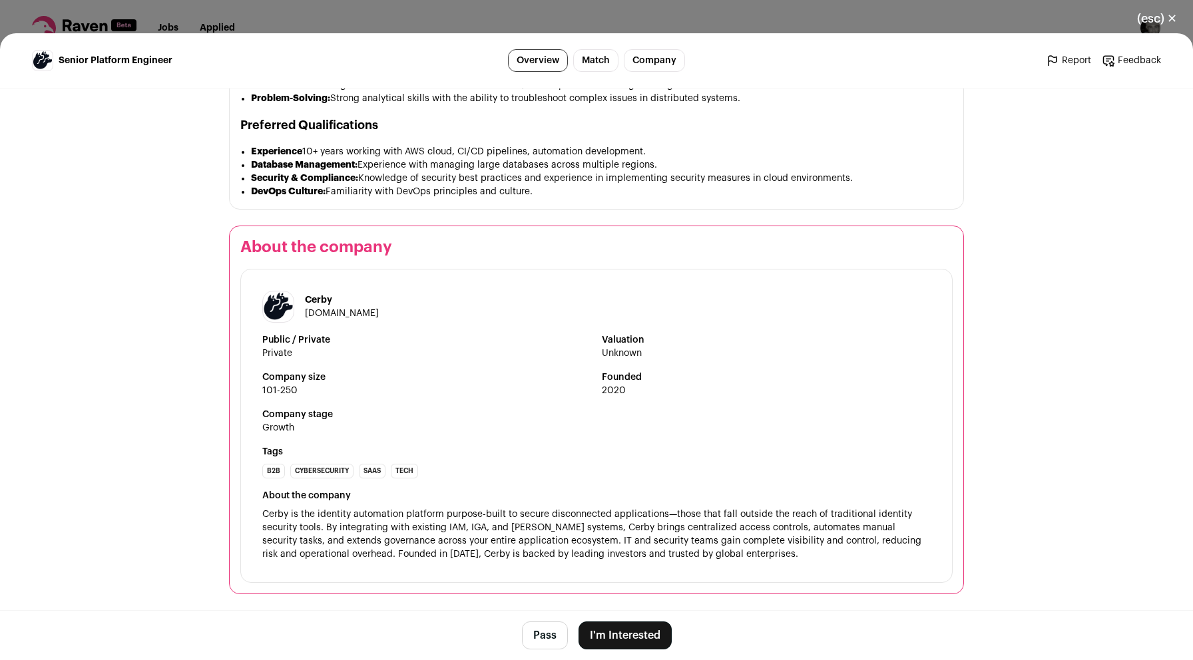
scroll to position [1254, 0]
click at [626, 644] on button "I'm Interested" at bounding box center [624, 636] width 93 height 28
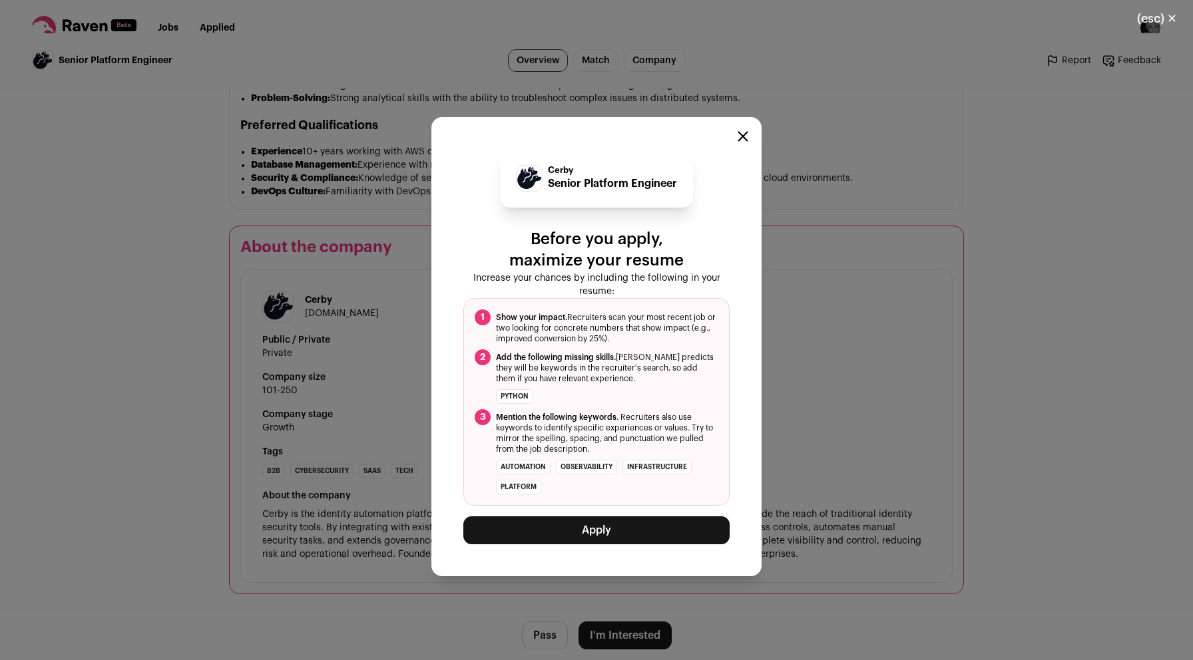
click at [624, 534] on button "Apply" at bounding box center [596, 530] width 266 height 28
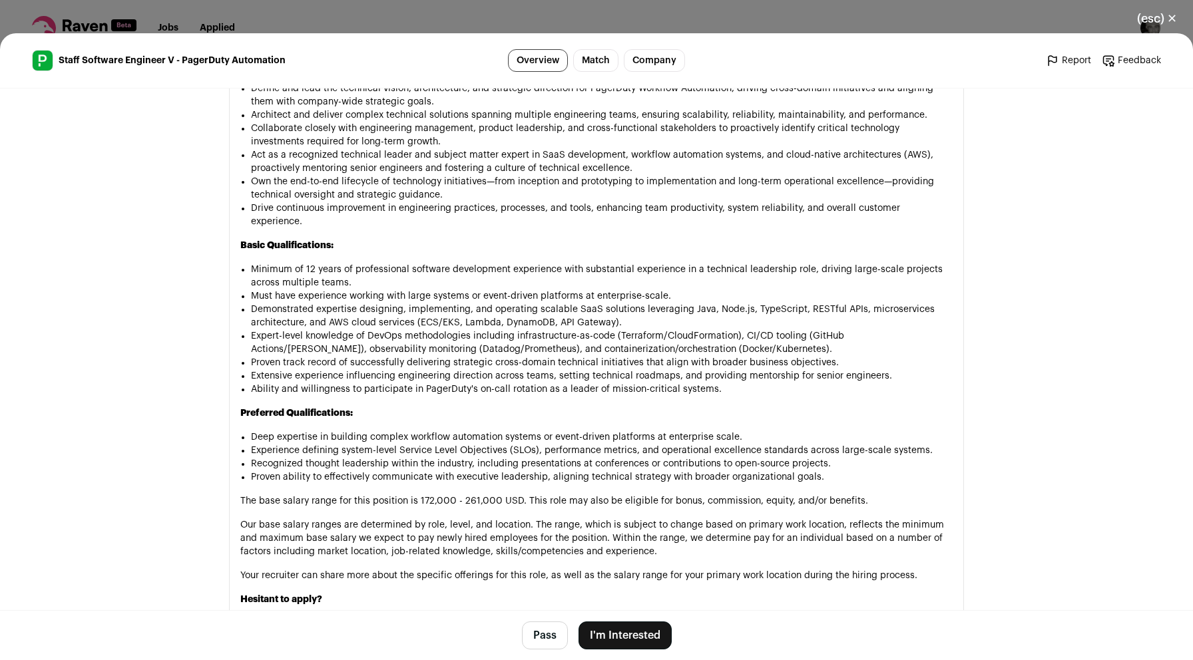
scroll to position [864, 0]
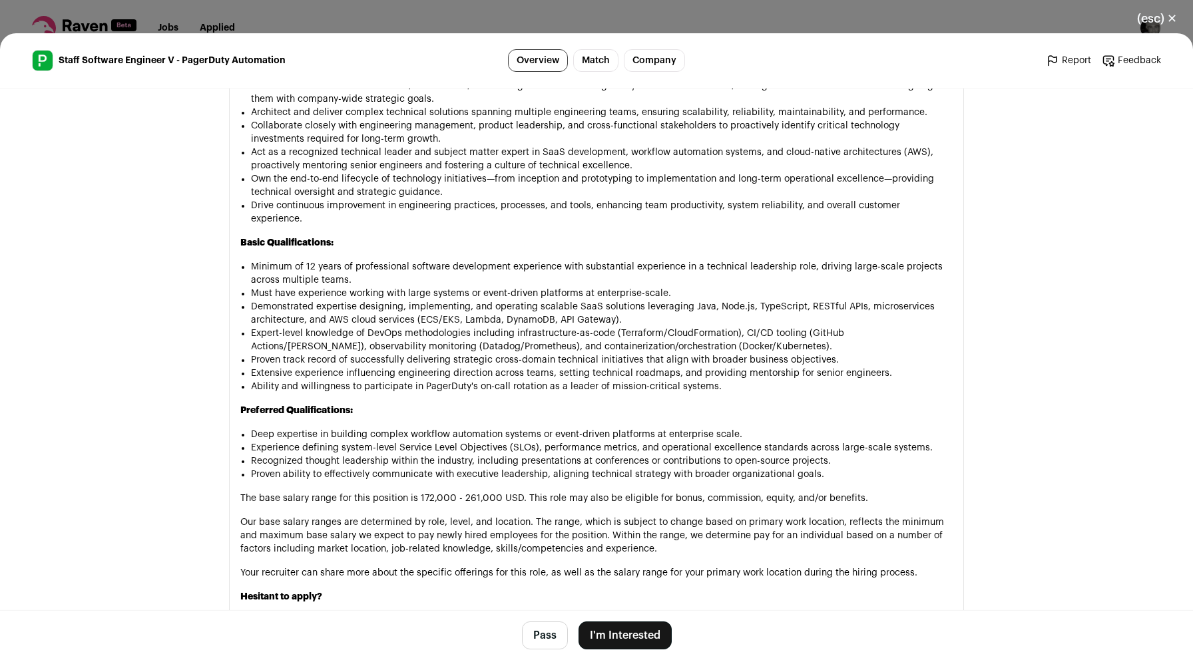
click at [632, 637] on button "I'm Interested" at bounding box center [624, 636] width 93 height 28
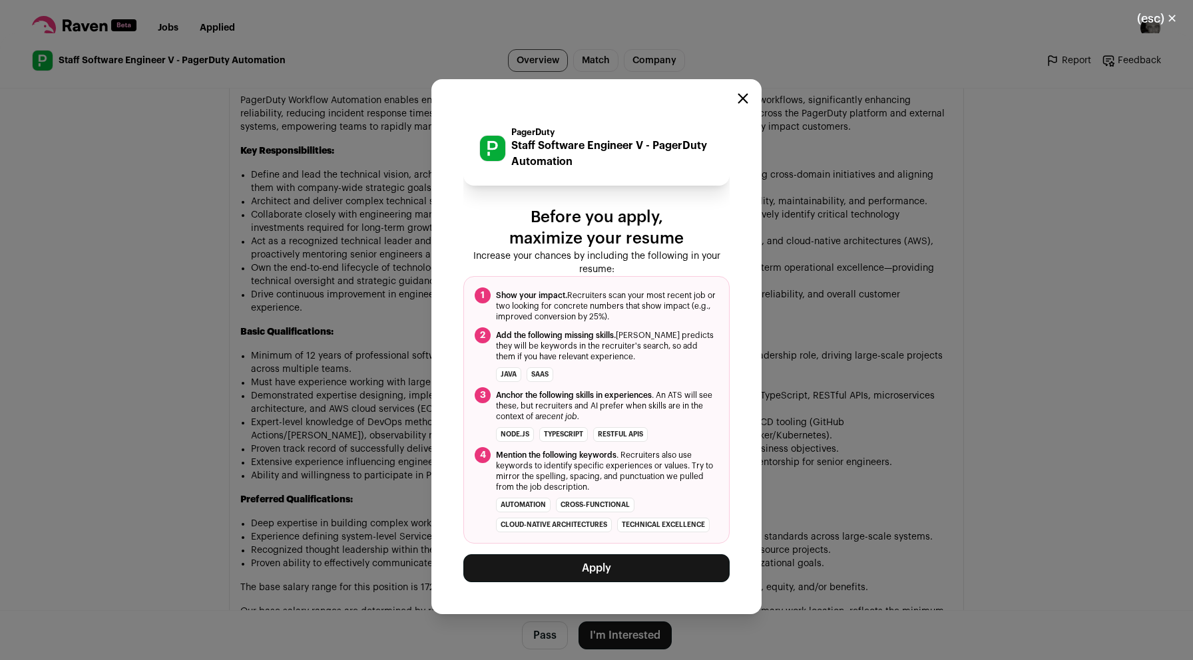
click at [596, 561] on button "Apply" at bounding box center [596, 568] width 266 height 28
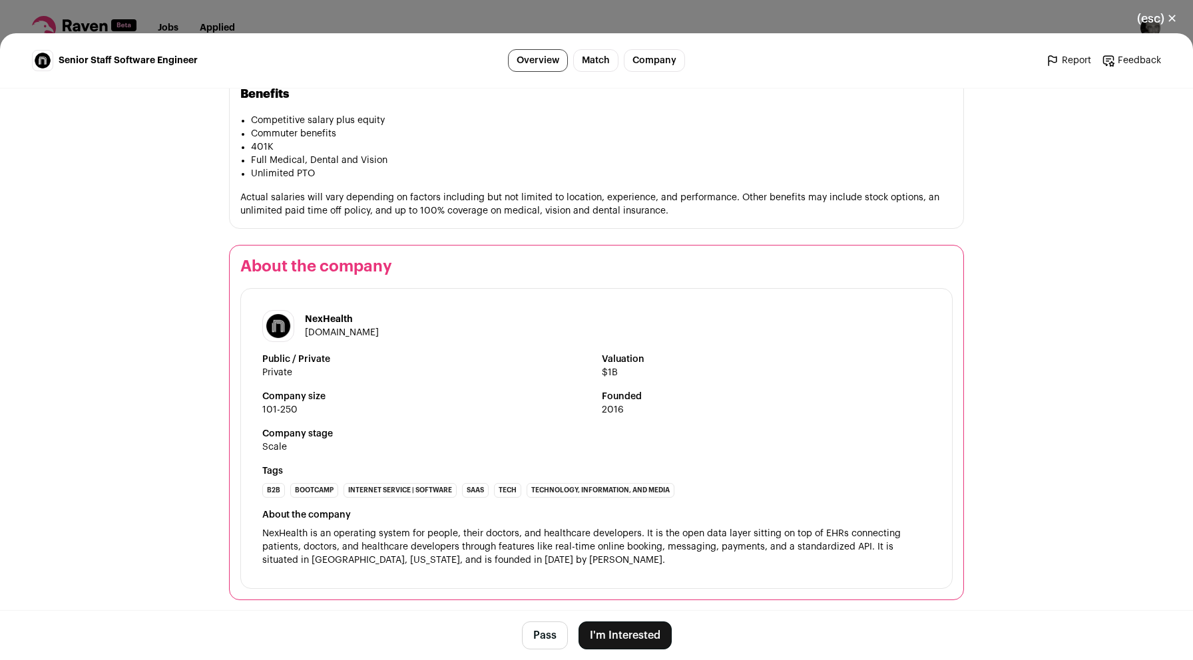
scroll to position [1457, 0]
click at [614, 647] on button "I'm Interested" at bounding box center [624, 636] width 93 height 28
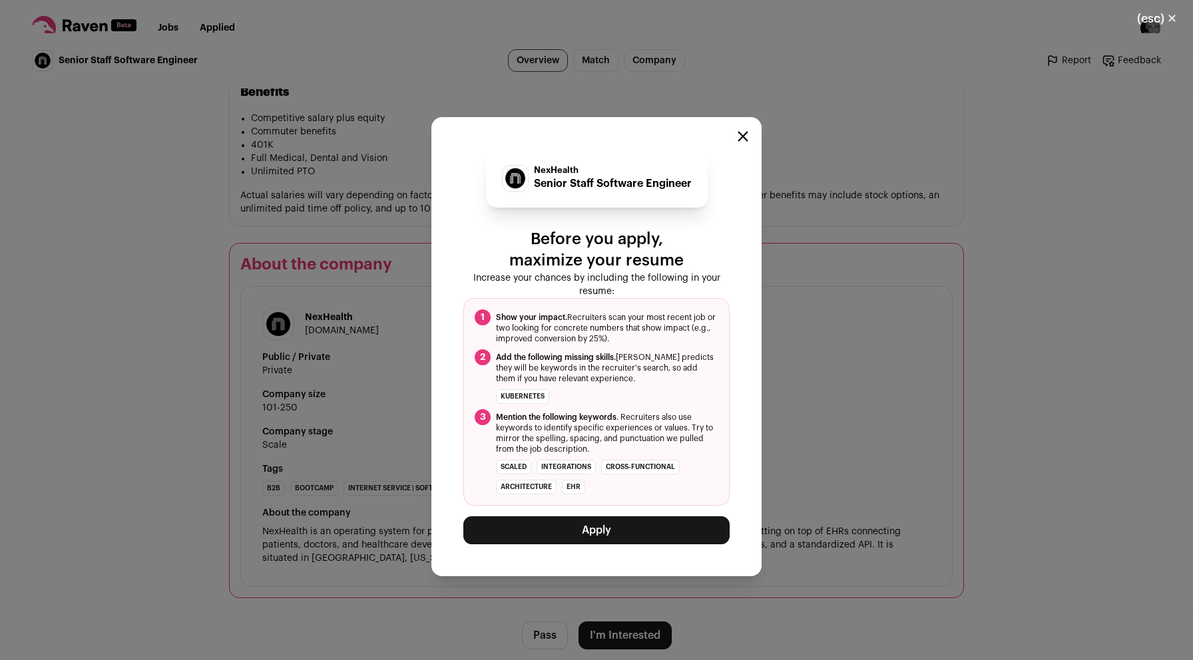
click at [636, 528] on button "Apply" at bounding box center [596, 530] width 266 height 28
